Goal: Information Seeking & Learning: Learn about a topic

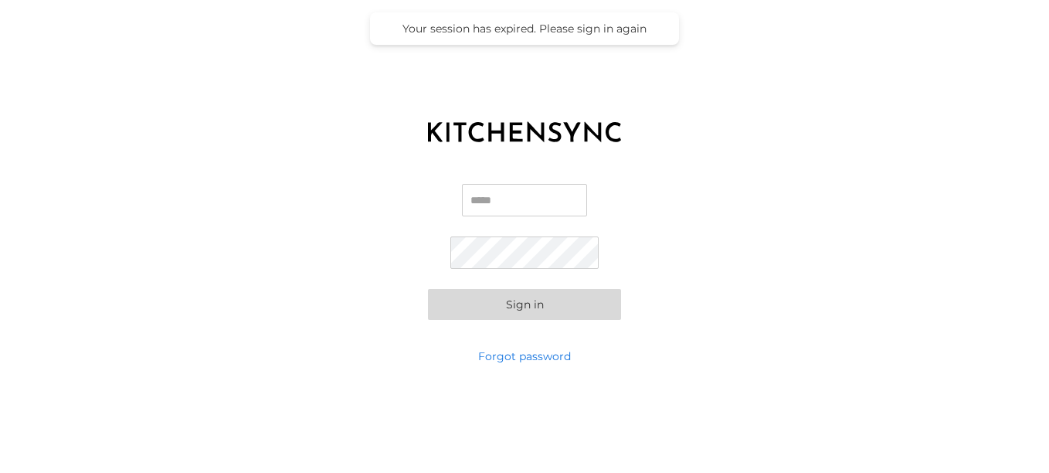
click at [506, 209] on input "Email" at bounding box center [524, 200] width 125 height 32
type input "**********"
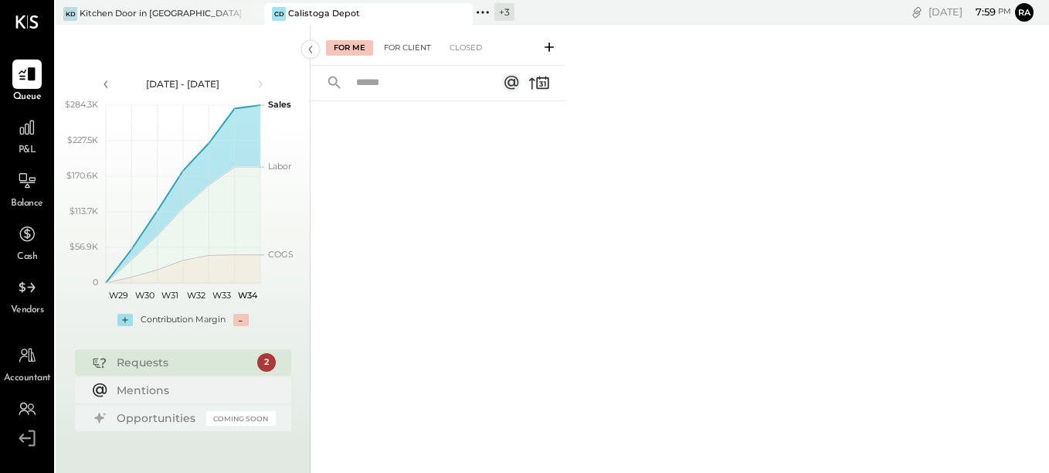
click at [416, 53] on div "For Client" at bounding box center [407, 47] width 63 height 15
click at [459, 48] on div "Closed" at bounding box center [466, 47] width 48 height 15
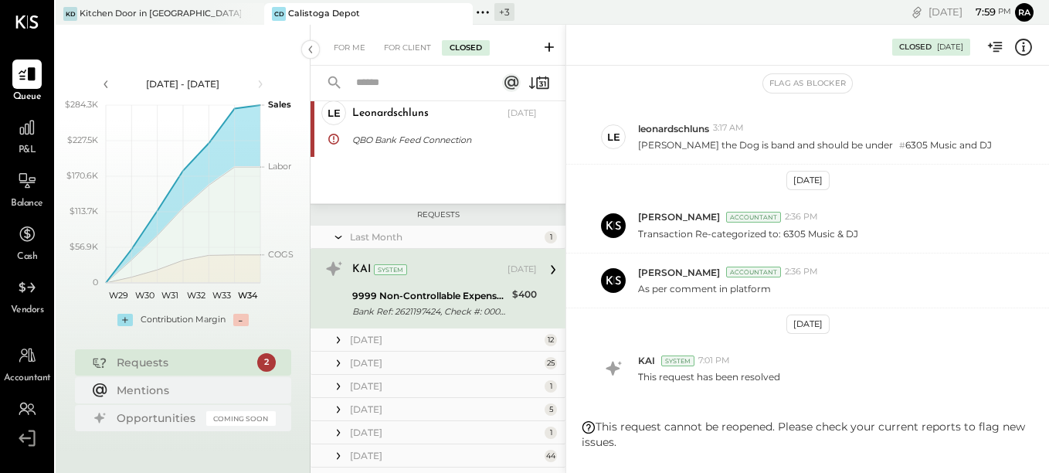
scroll to position [66, 0]
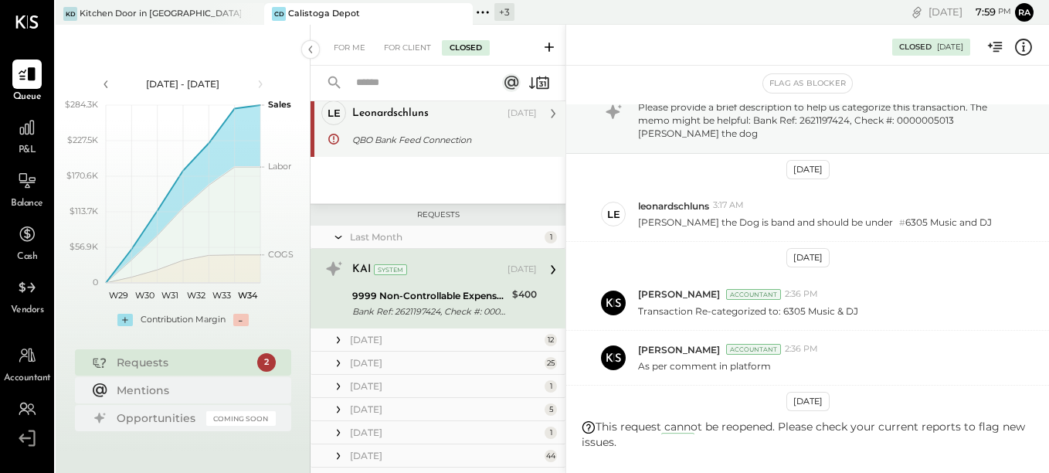
click at [444, 145] on div "QBO Bank Feed Connection" at bounding box center [442, 139] width 180 height 15
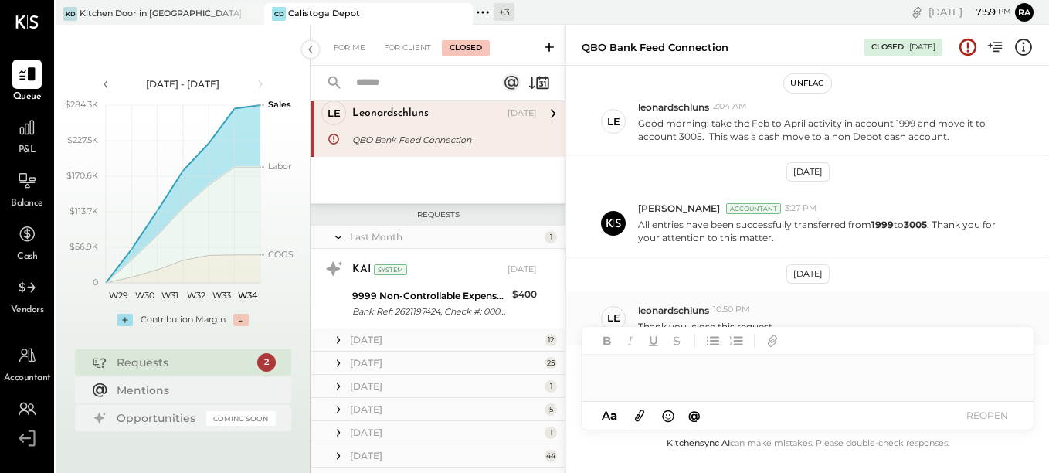
scroll to position [307, 0]
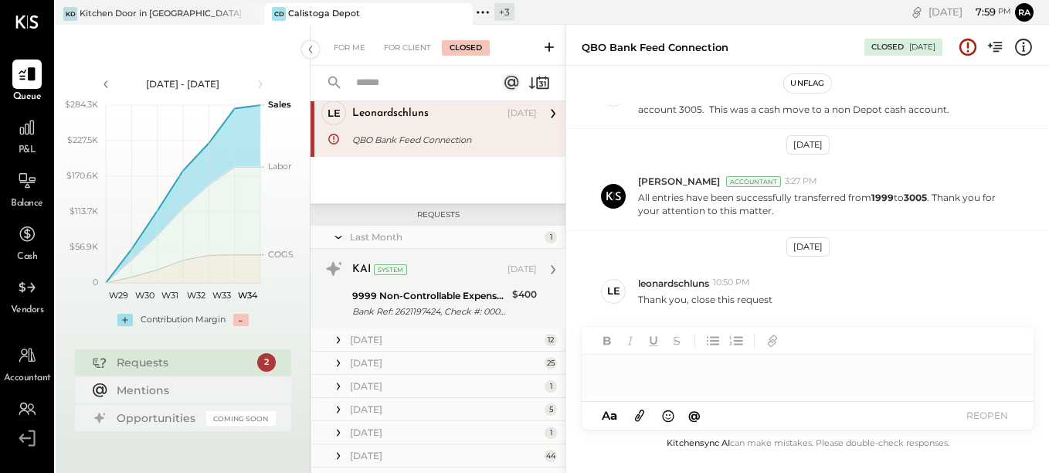
click at [438, 293] on div "9999 Non-Controllable Expenses:Other Income:To Be Classified P&L" at bounding box center [429, 295] width 155 height 15
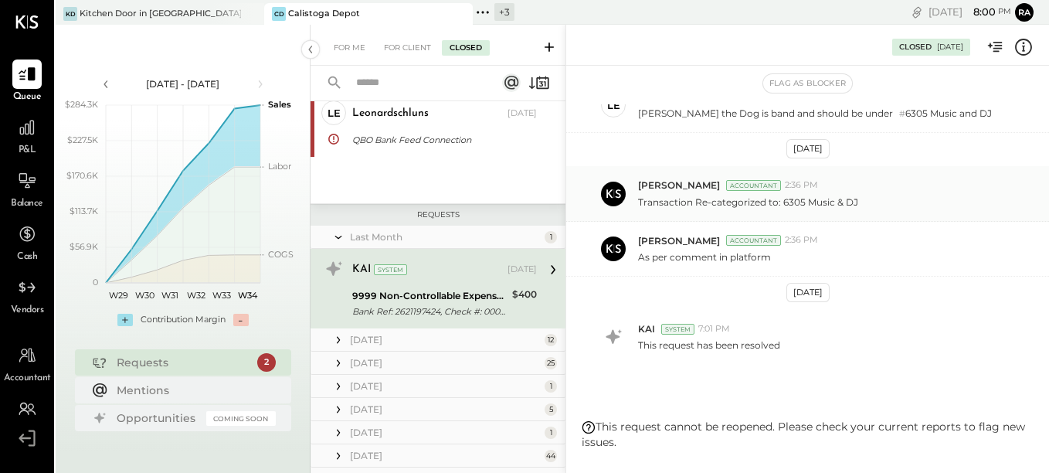
scroll to position [221, 0]
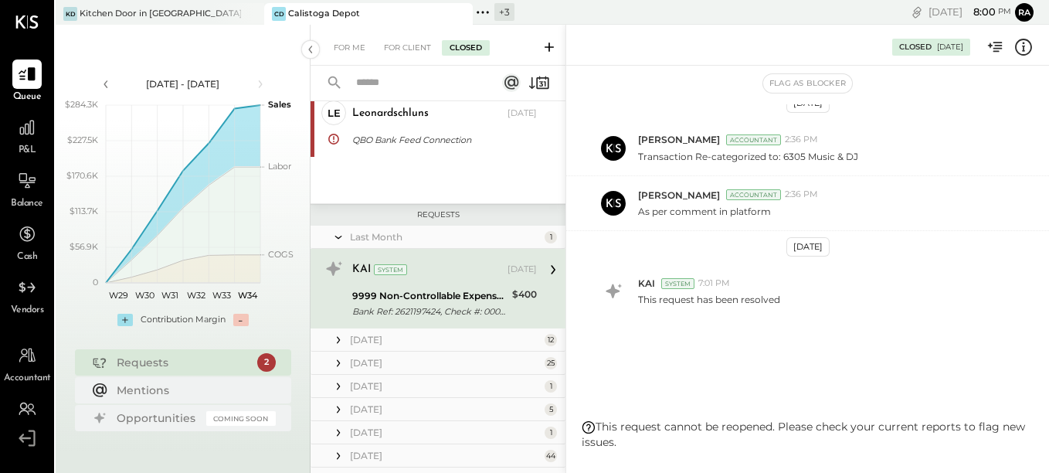
click at [29, 151] on span "P&L" at bounding box center [28, 151] width 18 height 14
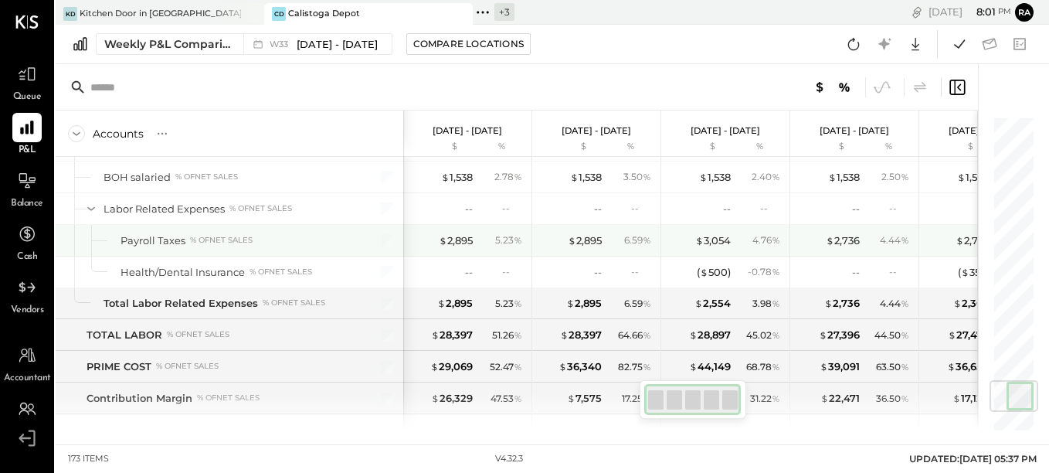
scroll to position [2395, 0]
